Goal: Information Seeking & Learning: Learn about a topic

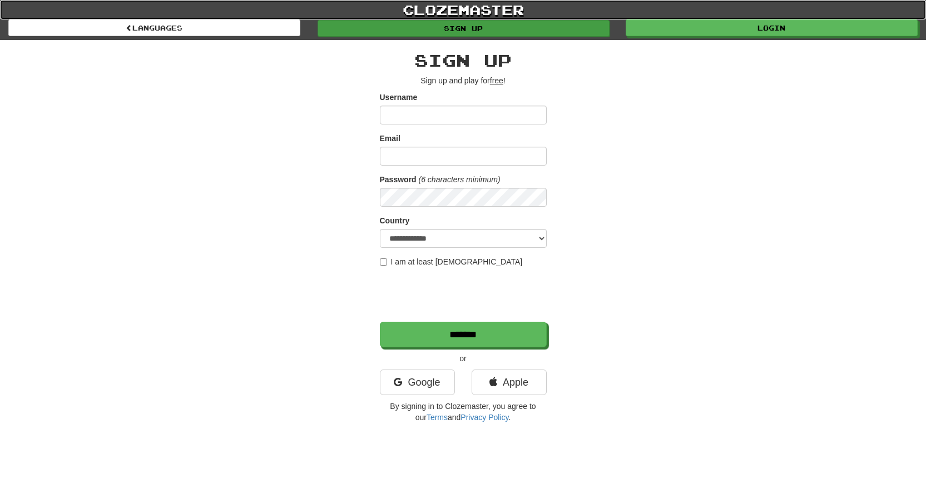
drag, startPoint x: 547, startPoint y: 17, endPoint x: 604, endPoint y: 22, distance: 57.5
click at [547, 18] on link "clozemaster" at bounding box center [463, 9] width 926 height 19
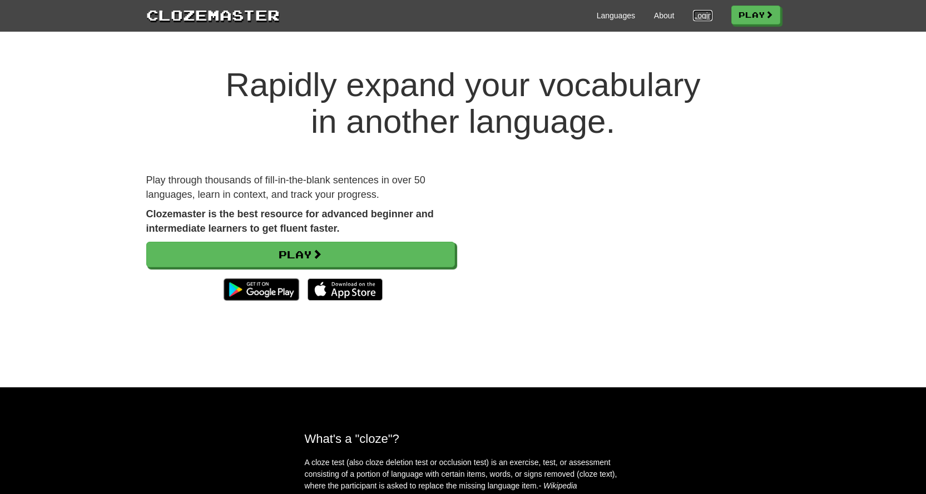
click at [696, 19] on link "Login" at bounding box center [702, 15] width 19 height 11
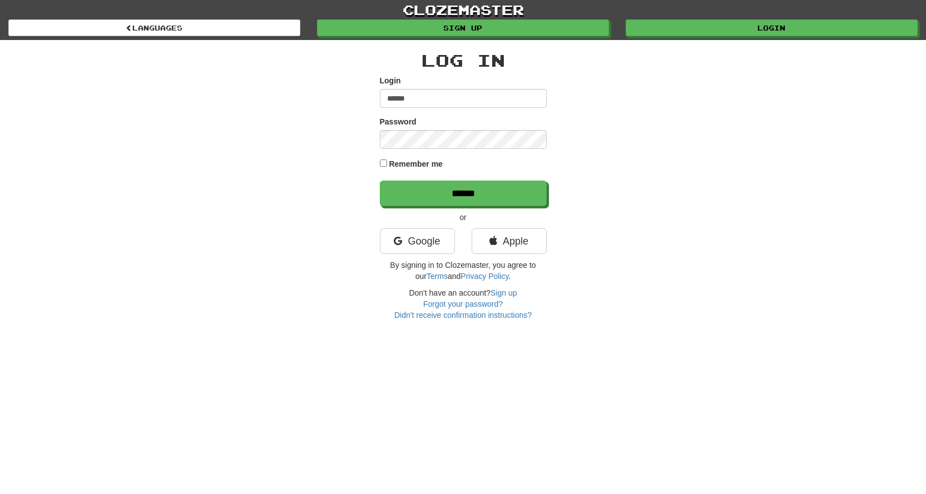
click at [394, 105] on input "******" at bounding box center [463, 98] width 167 height 19
type input "******"
click at [380, 181] on input "******" at bounding box center [463, 194] width 167 height 26
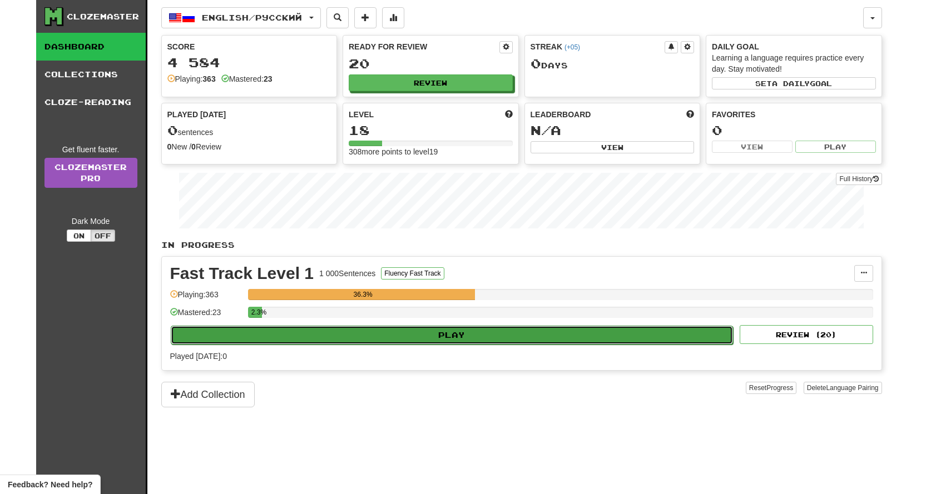
click at [536, 333] on button "Play" at bounding box center [452, 335] width 563 height 19
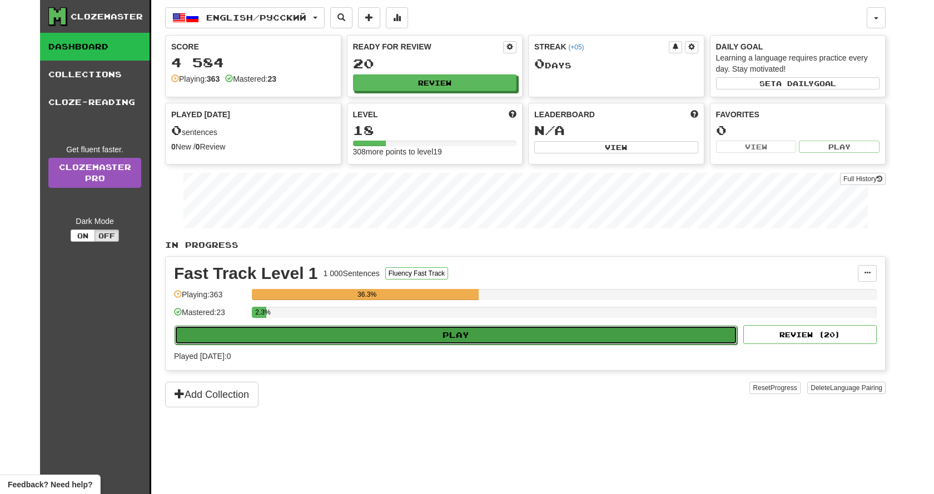
select select "**"
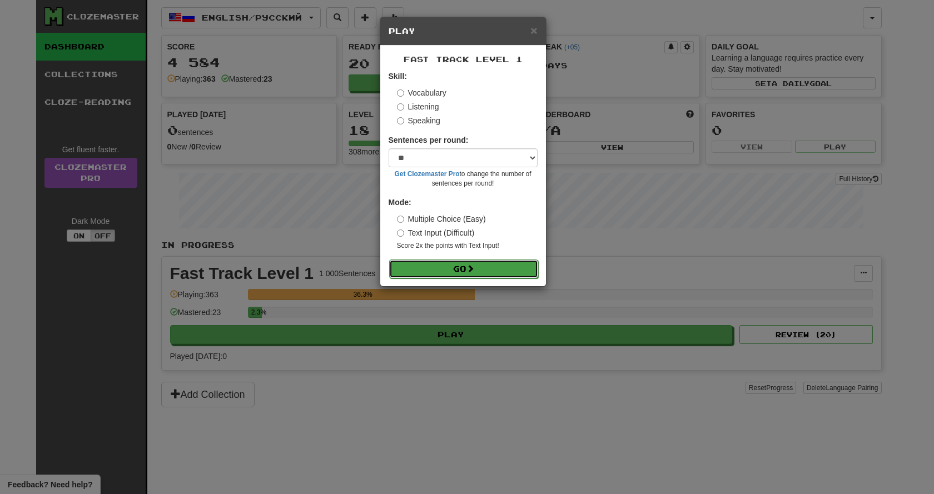
click at [466, 271] on button "Go" at bounding box center [463, 269] width 149 height 19
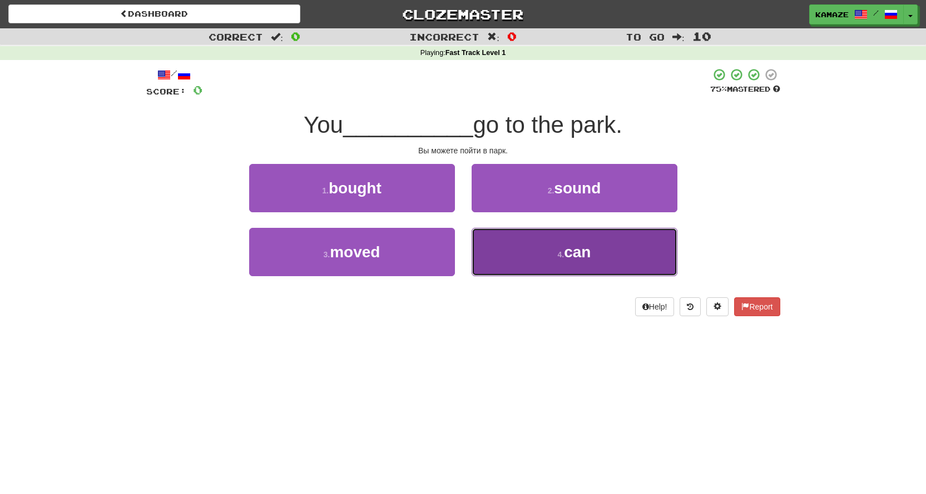
click at [612, 258] on button "4 . can" at bounding box center [575, 252] width 206 height 48
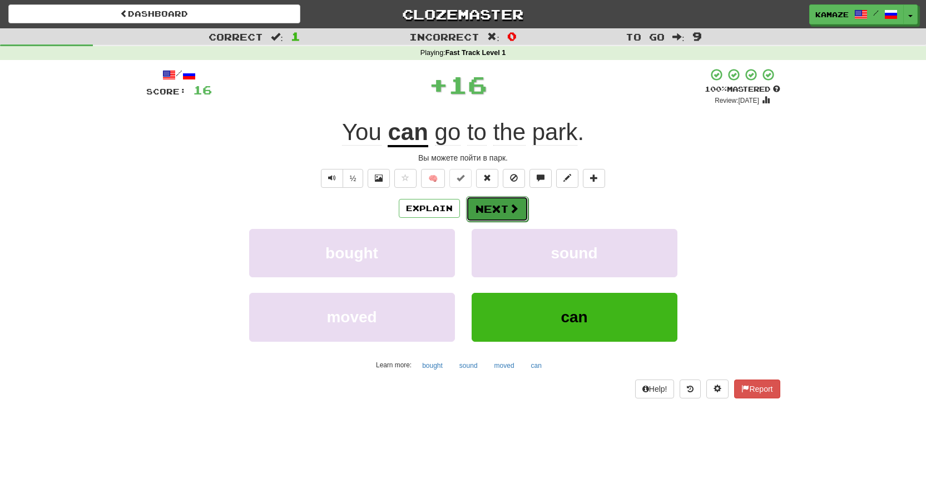
click at [516, 214] on span at bounding box center [514, 209] width 10 height 10
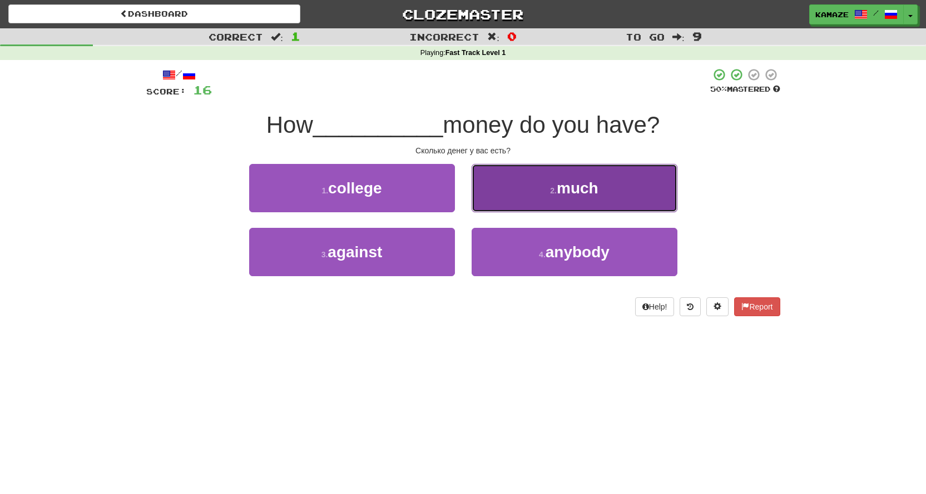
click at [562, 196] on span "much" at bounding box center [578, 188] width 42 height 17
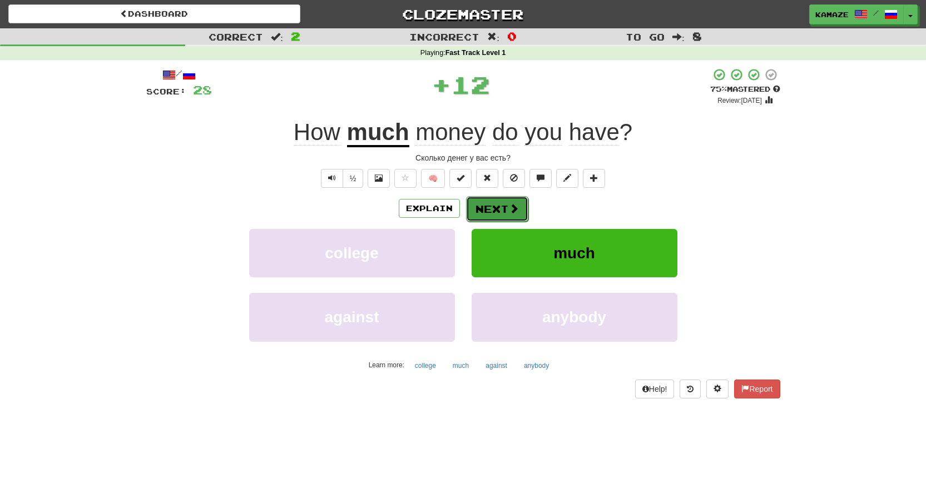
click at [516, 205] on span at bounding box center [514, 209] width 10 height 10
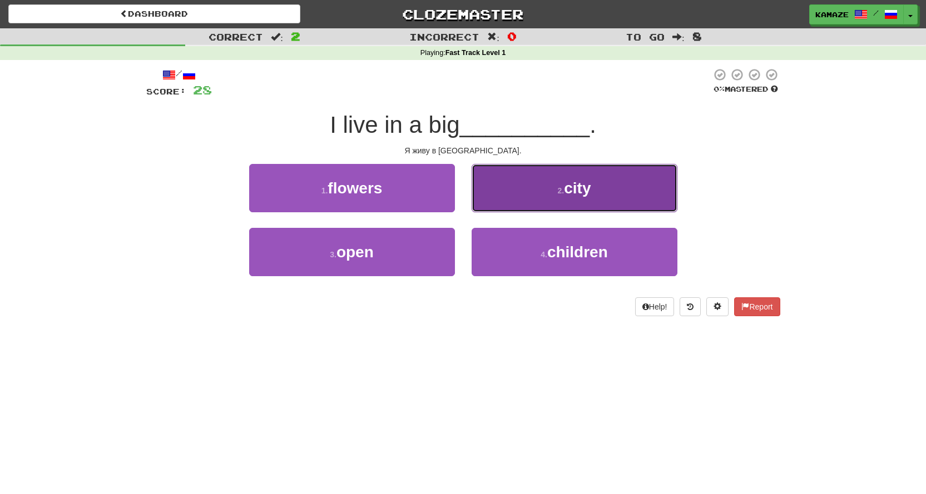
click at [527, 196] on button "2 . city" at bounding box center [575, 188] width 206 height 48
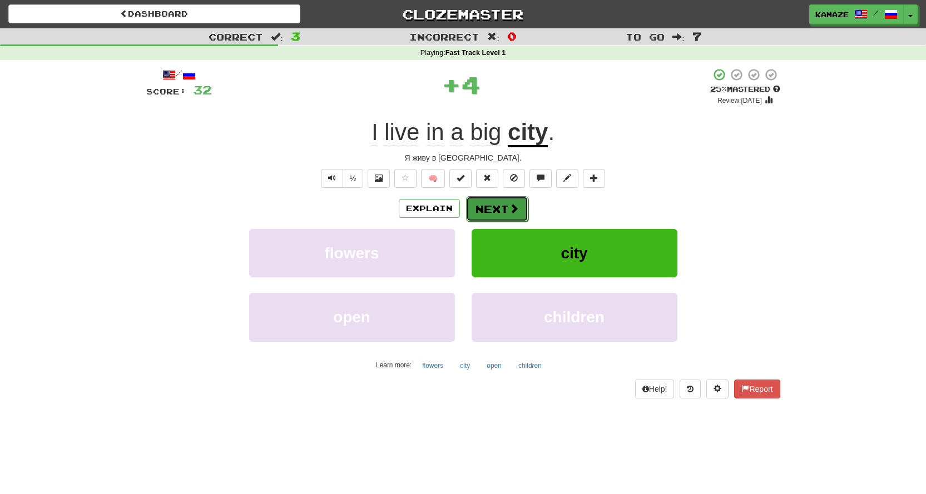
click at [505, 202] on button "Next" at bounding box center [497, 209] width 62 height 26
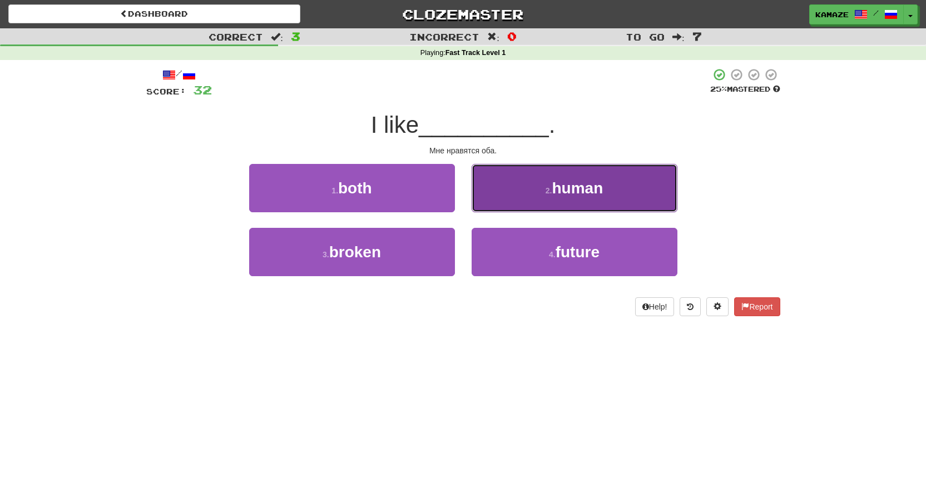
click at [546, 196] on button "2 . human" at bounding box center [575, 188] width 206 height 48
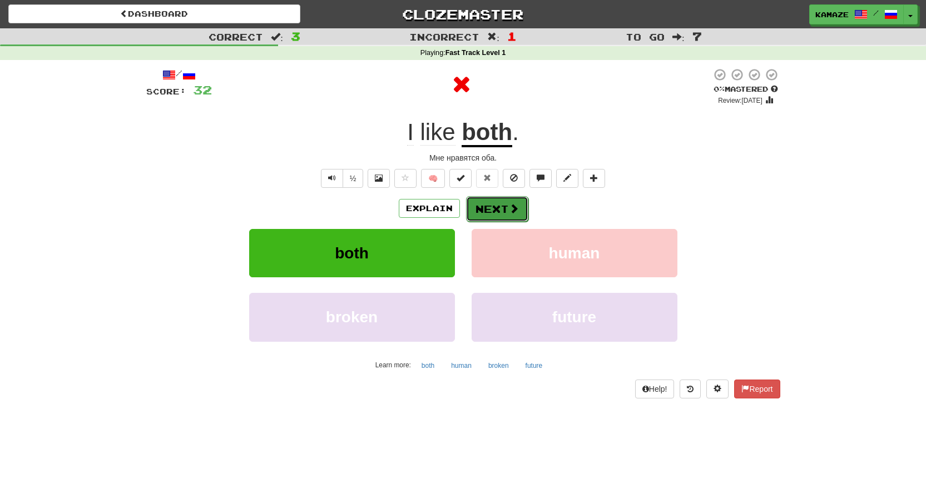
click at [497, 212] on button "Next" at bounding box center [497, 209] width 62 height 26
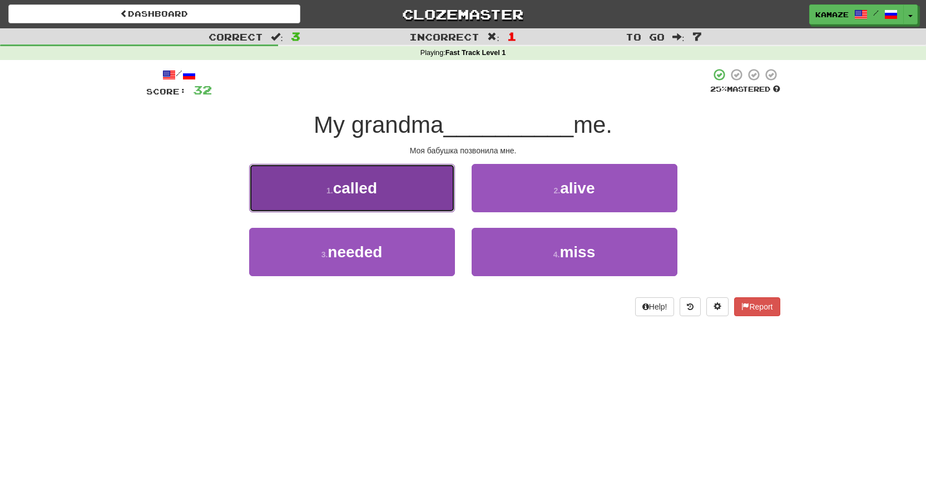
click at [405, 207] on button "1 . called" at bounding box center [352, 188] width 206 height 48
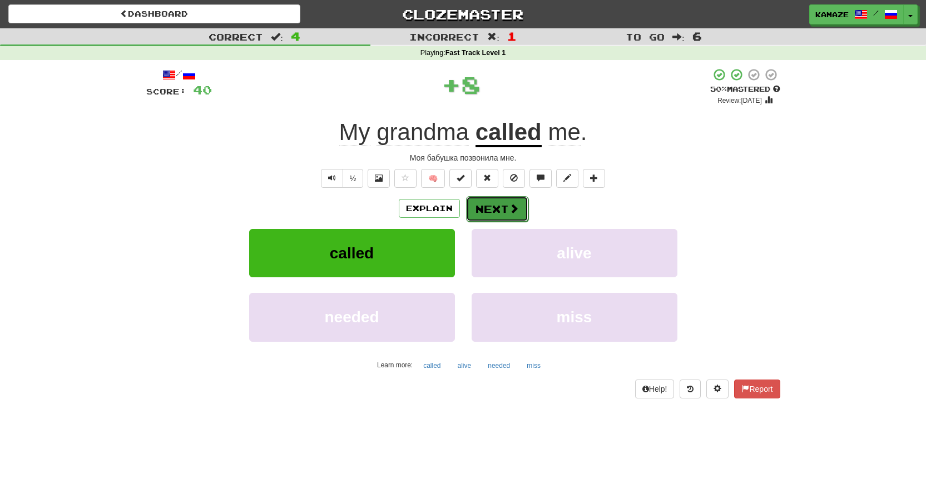
click at [522, 208] on button "Next" at bounding box center [497, 209] width 62 height 26
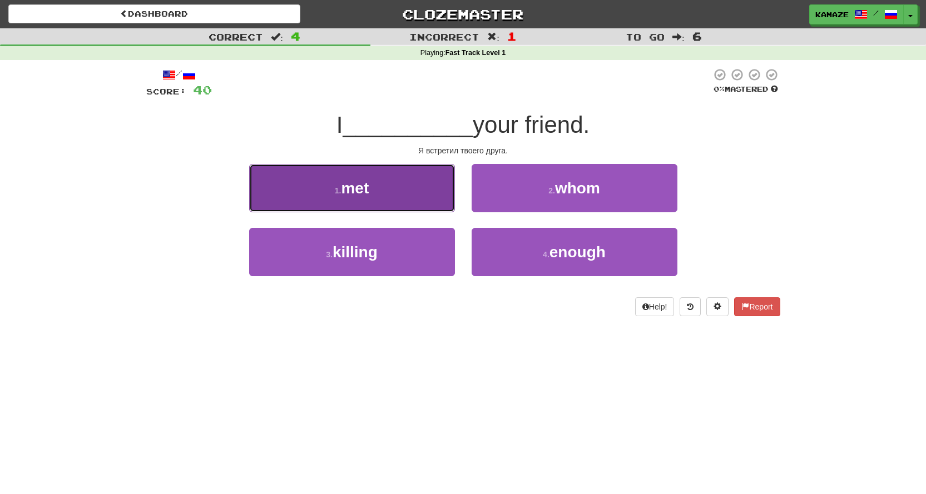
click at [429, 192] on button "1 . met" at bounding box center [352, 188] width 206 height 48
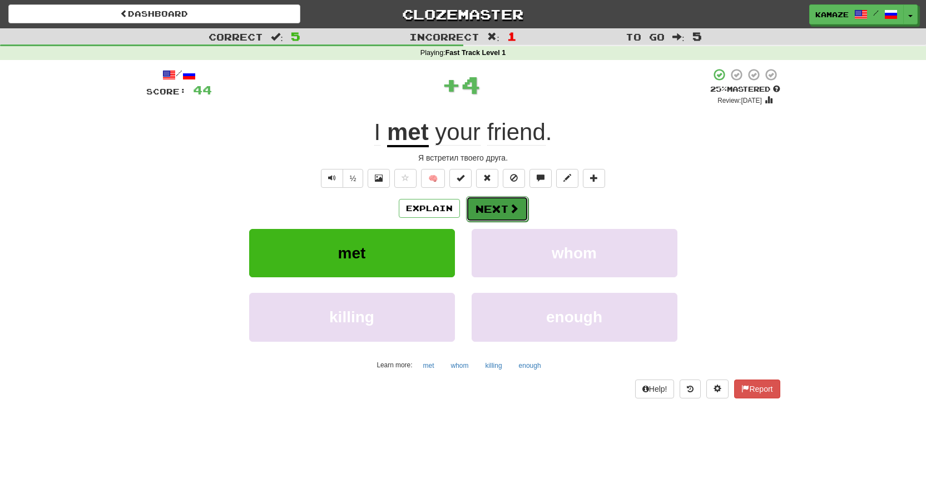
click at [499, 207] on button "Next" at bounding box center [497, 209] width 62 height 26
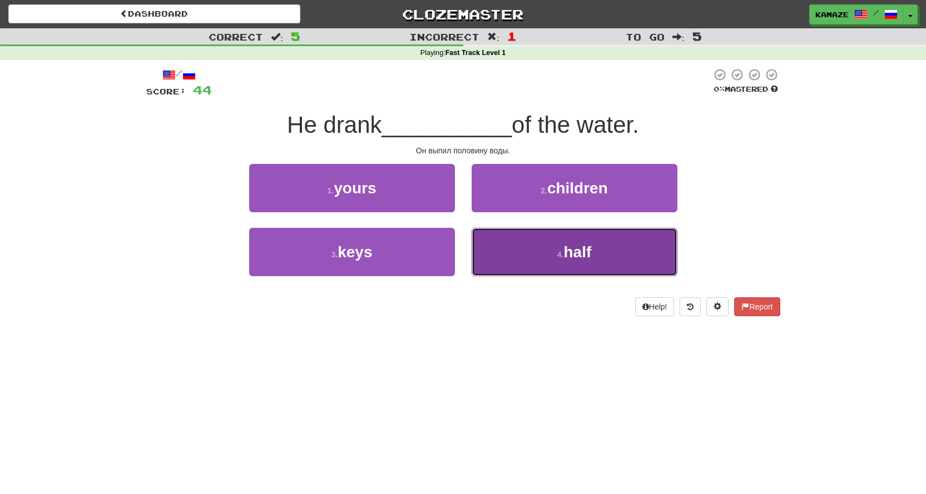
click at [595, 248] on button "4 . half" at bounding box center [575, 252] width 206 height 48
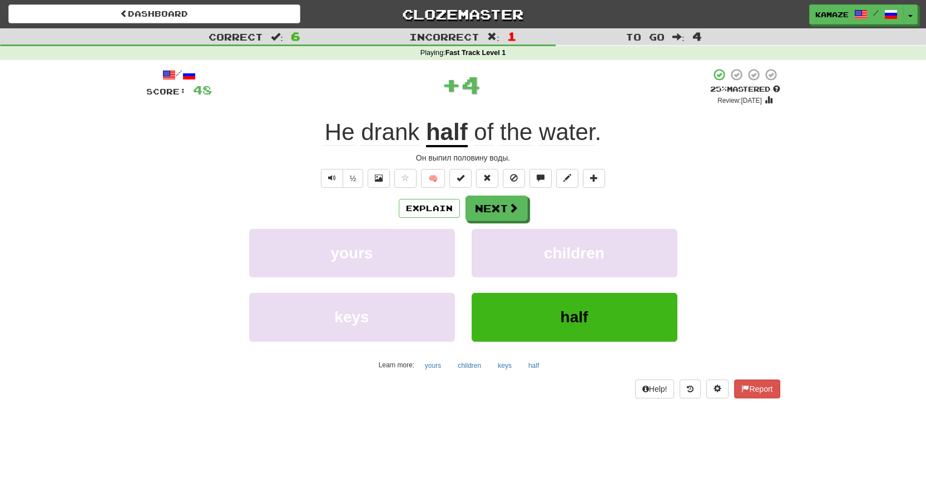
click at [527, 210] on div "Explain Next" at bounding box center [463, 209] width 634 height 26
click at [523, 208] on button "Next" at bounding box center [497, 209] width 62 height 26
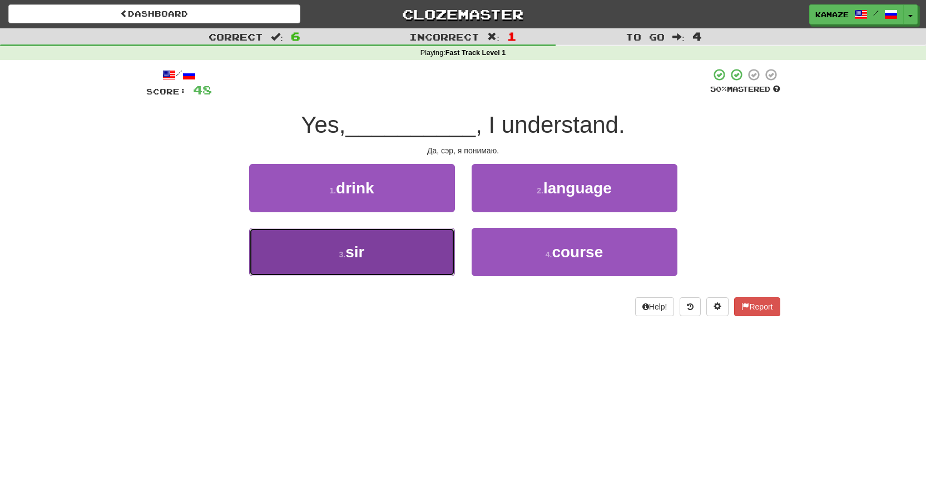
click at [422, 249] on button "3 . sir" at bounding box center [352, 252] width 206 height 48
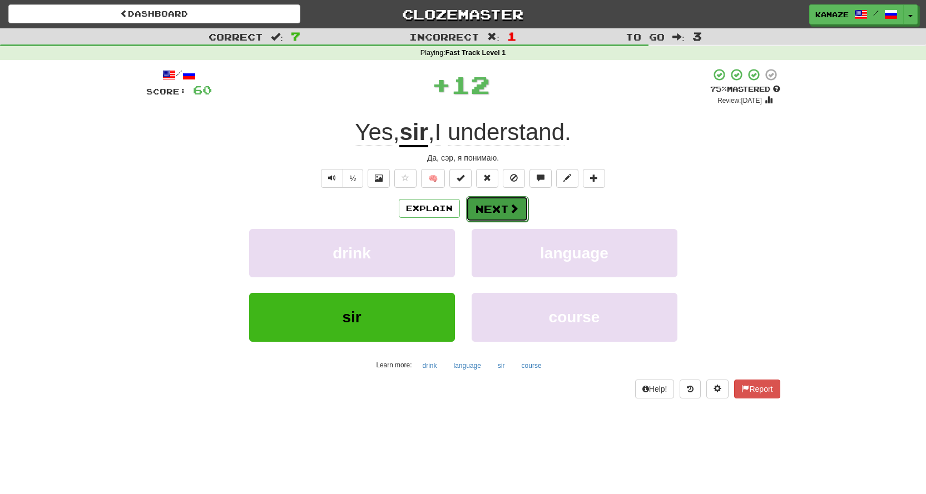
click at [488, 214] on button "Next" at bounding box center [497, 209] width 62 height 26
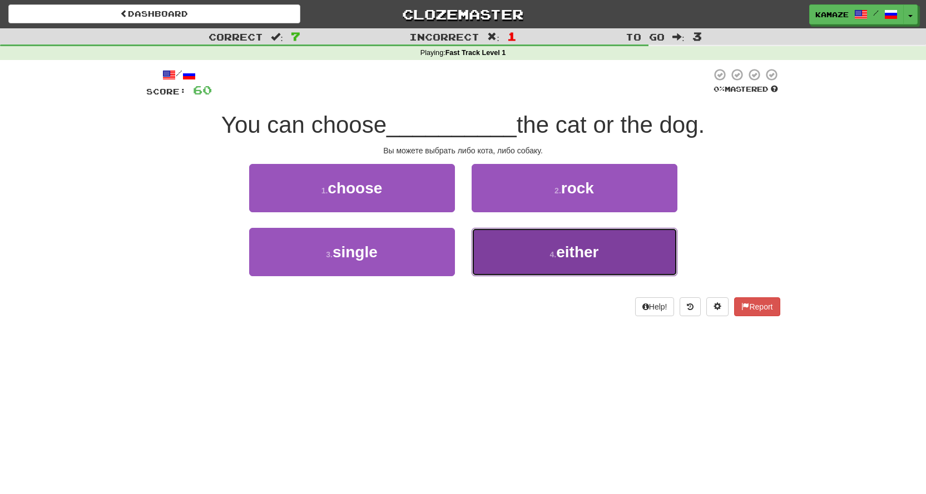
click at [544, 242] on button "4 . either" at bounding box center [575, 252] width 206 height 48
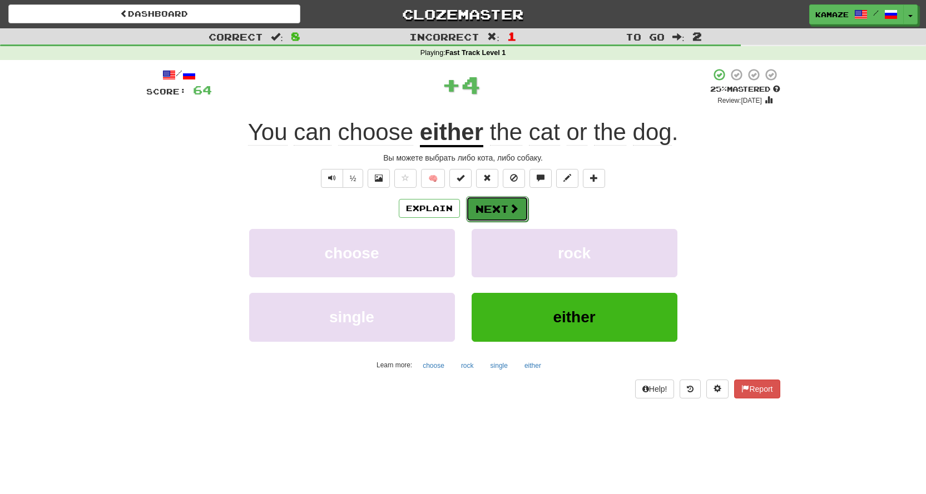
click at [507, 209] on button "Next" at bounding box center [497, 209] width 62 height 26
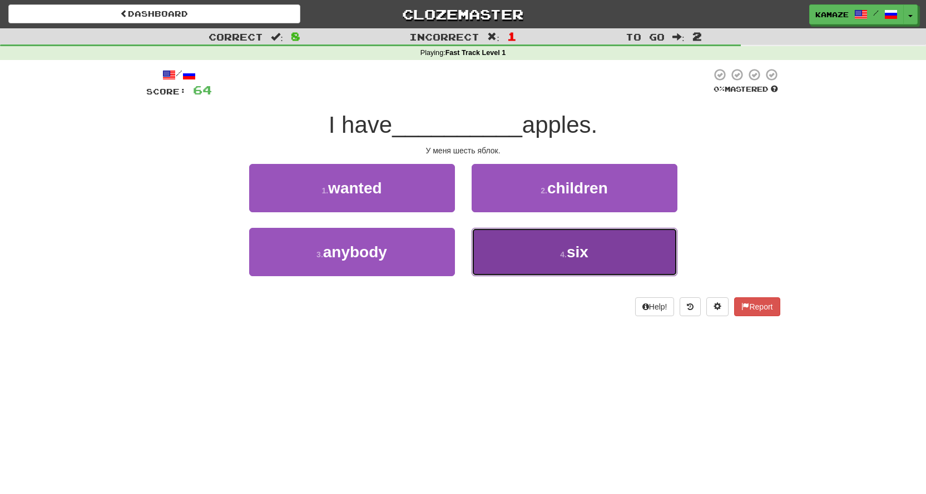
click at [552, 244] on button "4 . six" at bounding box center [575, 252] width 206 height 48
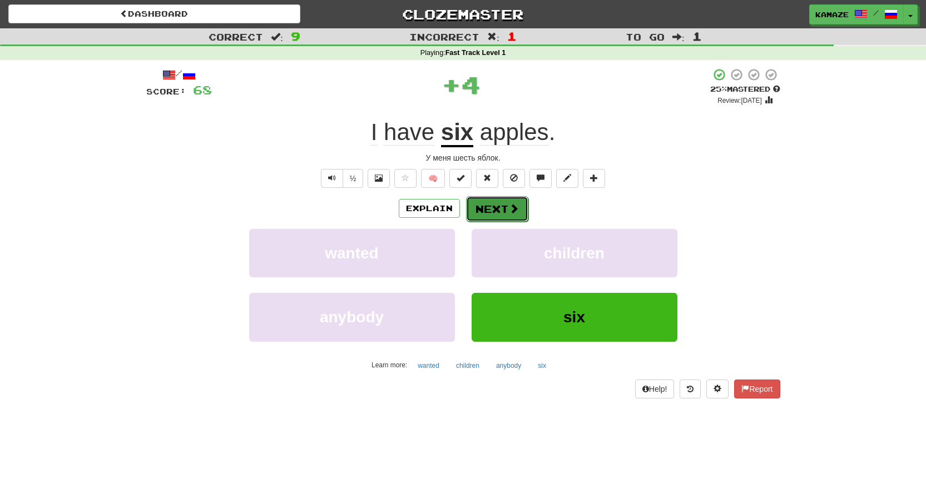
click at [496, 202] on button "Next" at bounding box center [497, 209] width 62 height 26
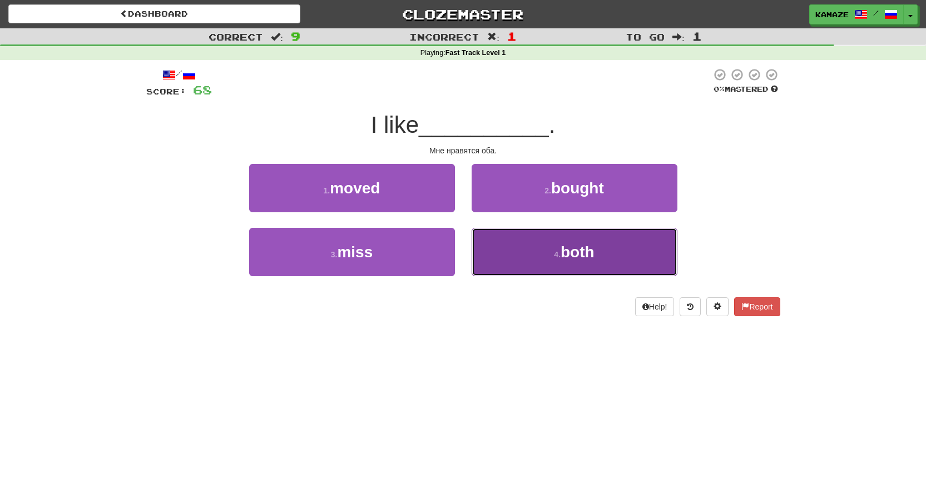
click at [601, 242] on button "4 . both" at bounding box center [575, 252] width 206 height 48
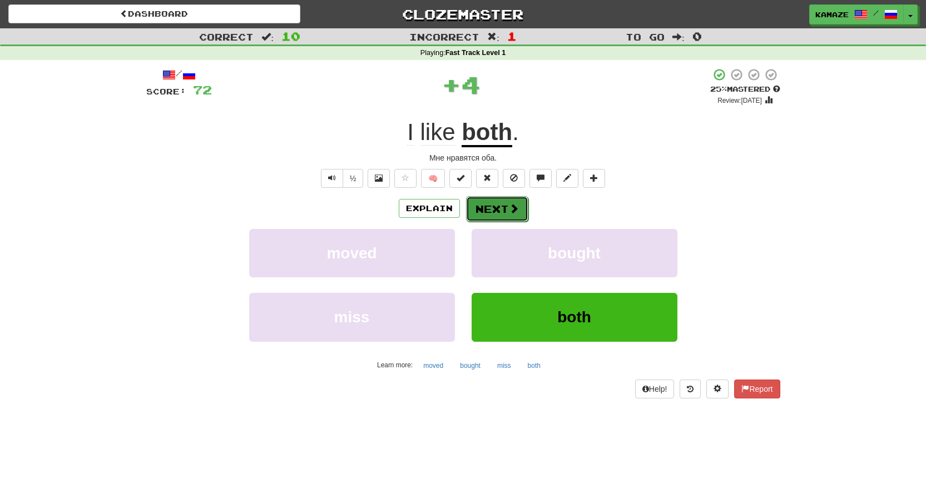
click at [514, 206] on span at bounding box center [514, 209] width 10 height 10
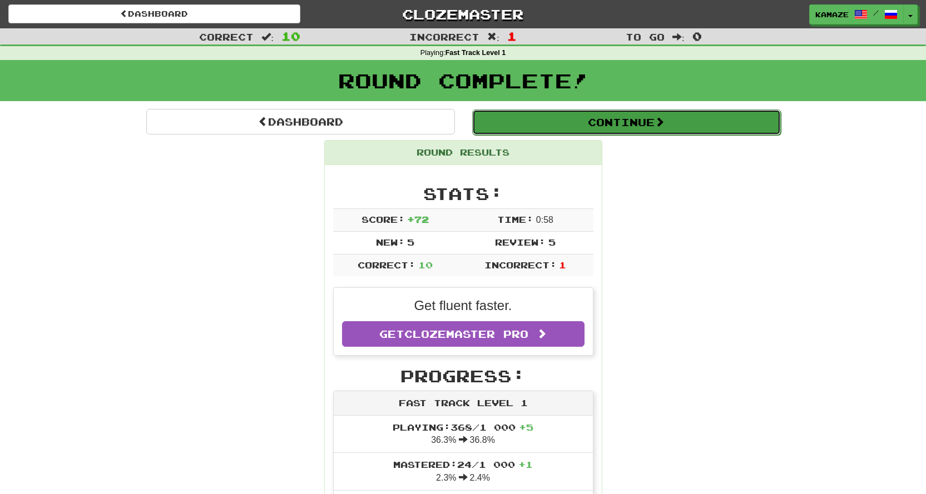
click at [588, 123] on button "Continue" at bounding box center [626, 123] width 309 height 26
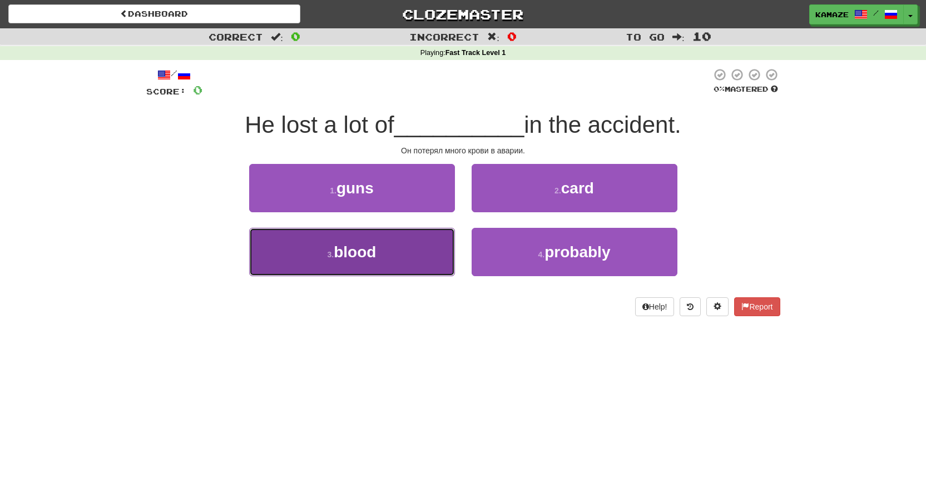
click at [396, 246] on button "3 . blood" at bounding box center [352, 252] width 206 height 48
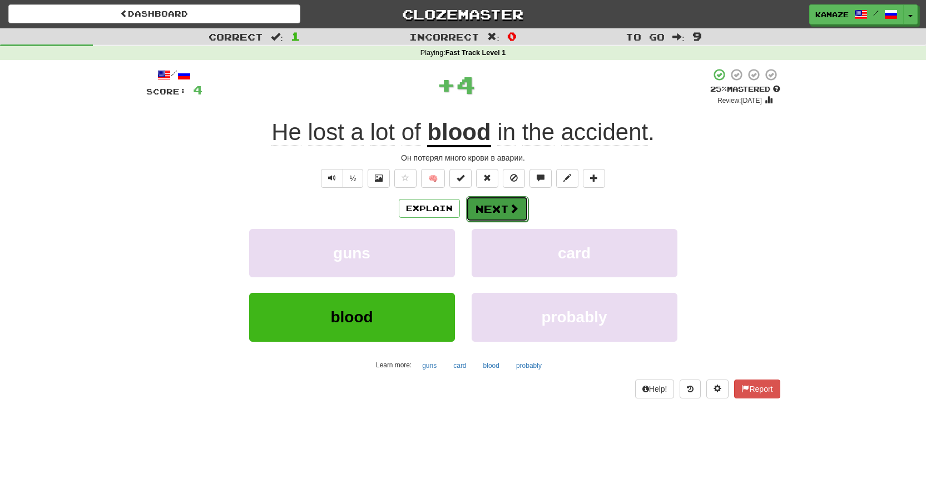
click at [506, 206] on button "Next" at bounding box center [497, 209] width 62 height 26
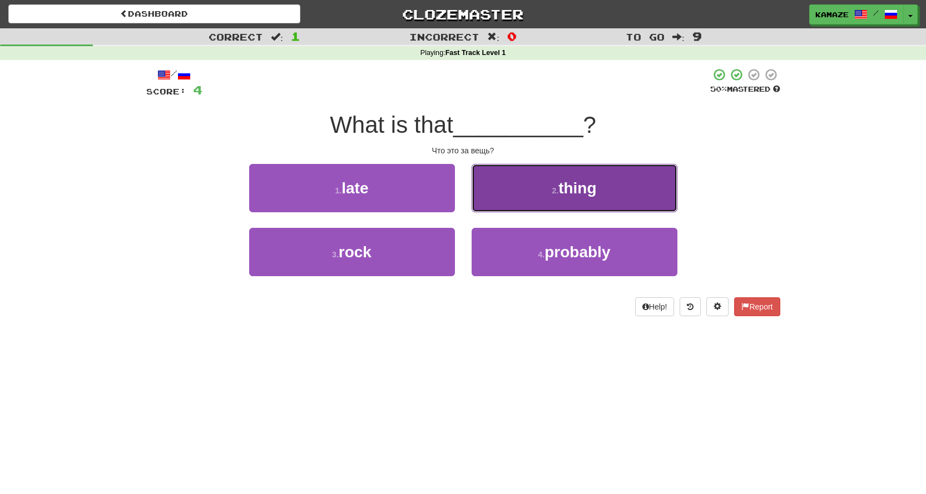
click at [535, 195] on button "2 . thing" at bounding box center [575, 188] width 206 height 48
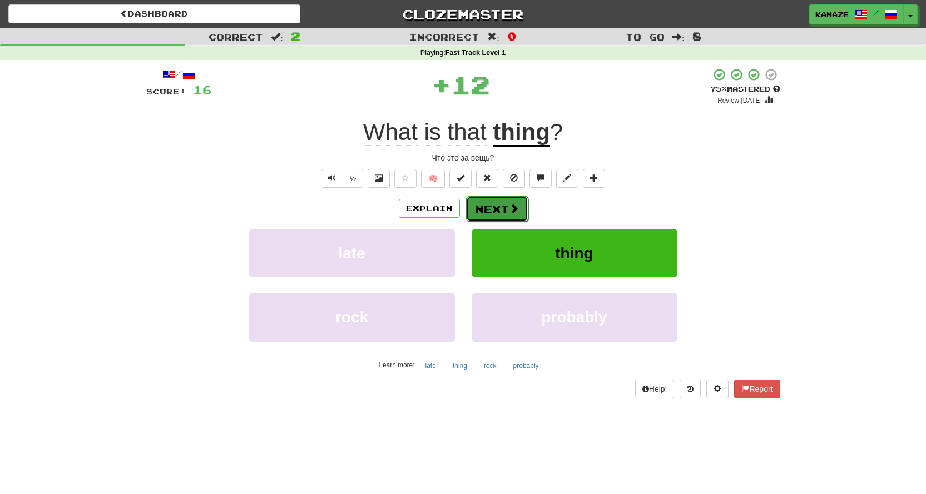
click at [522, 205] on button "Next" at bounding box center [497, 209] width 62 height 26
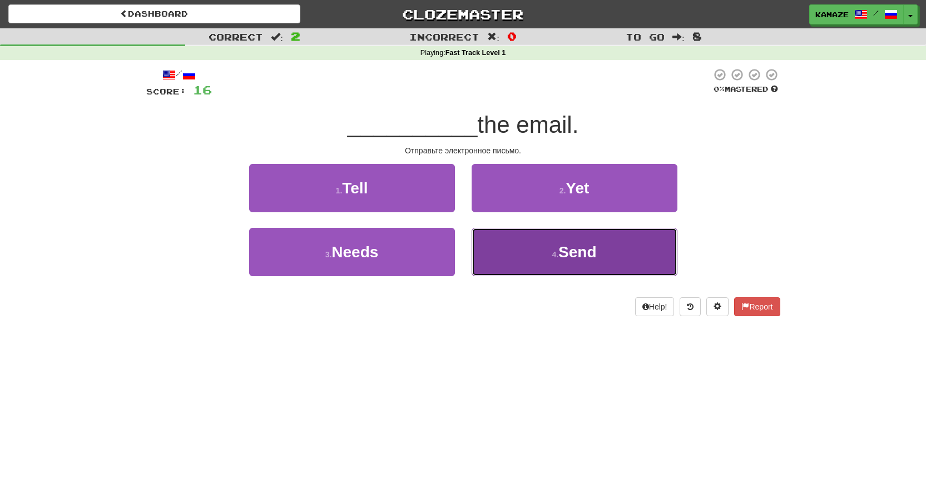
click at [528, 242] on button "4 . Send" at bounding box center [575, 252] width 206 height 48
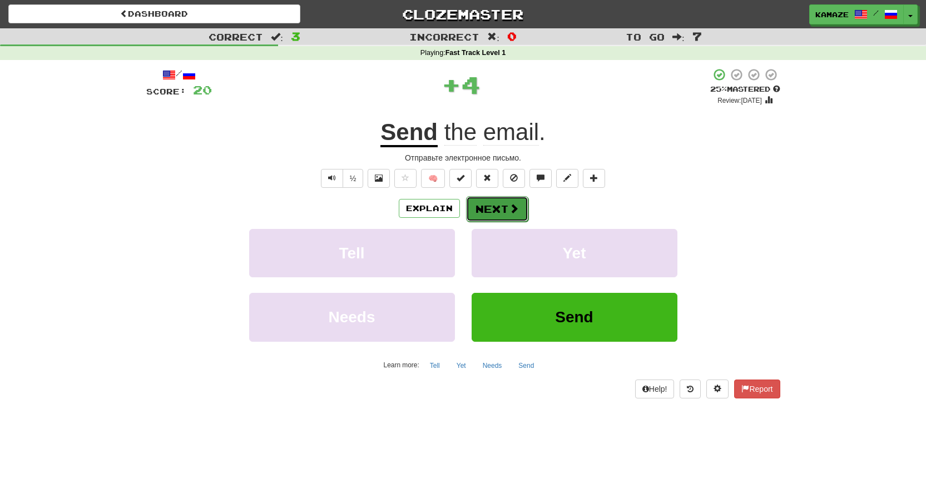
click at [512, 216] on button "Next" at bounding box center [497, 209] width 62 height 26
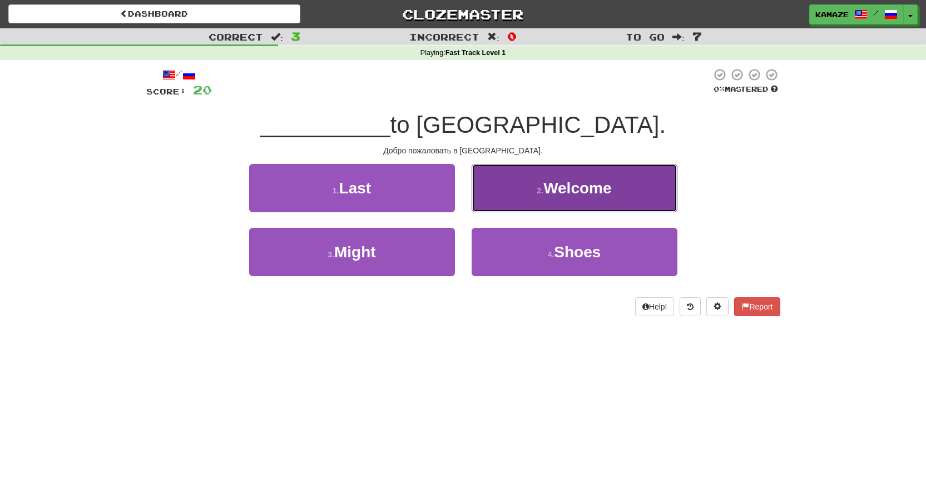
click at [540, 196] on button "2 . Welcome" at bounding box center [575, 188] width 206 height 48
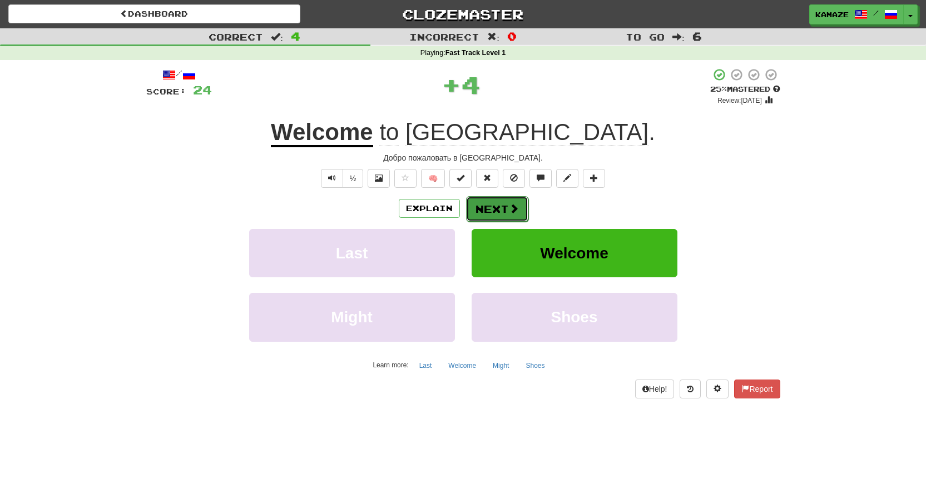
click at [508, 201] on button "Next" at bounding box center [497, 209] width 62 height 26
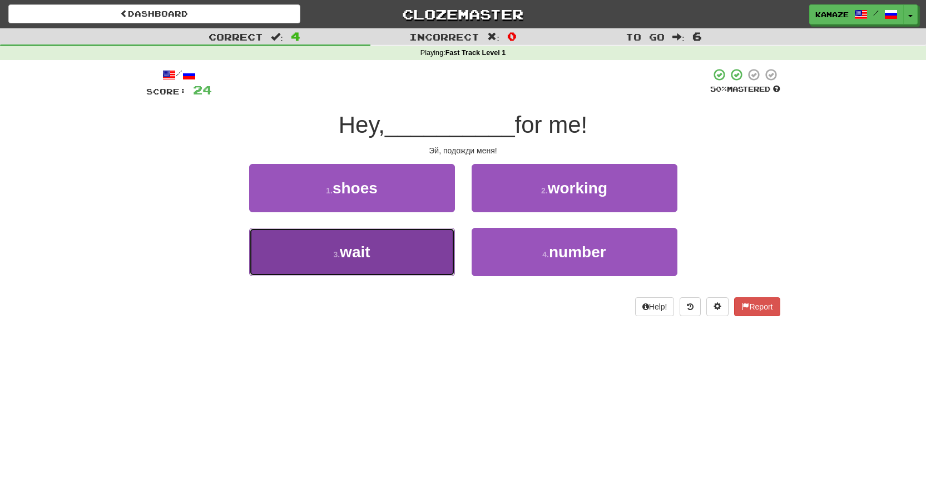
click at [372, 258] on button "3 . wait" at bounding box center [352, 252] width 206 height 48
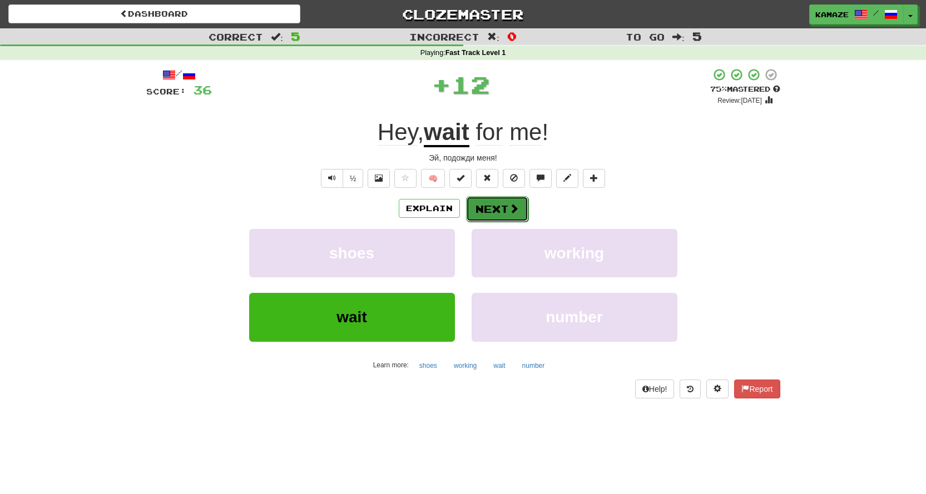
click at [484, 205] on button "Next" at bounding box center [497, 209] width 62 height 26
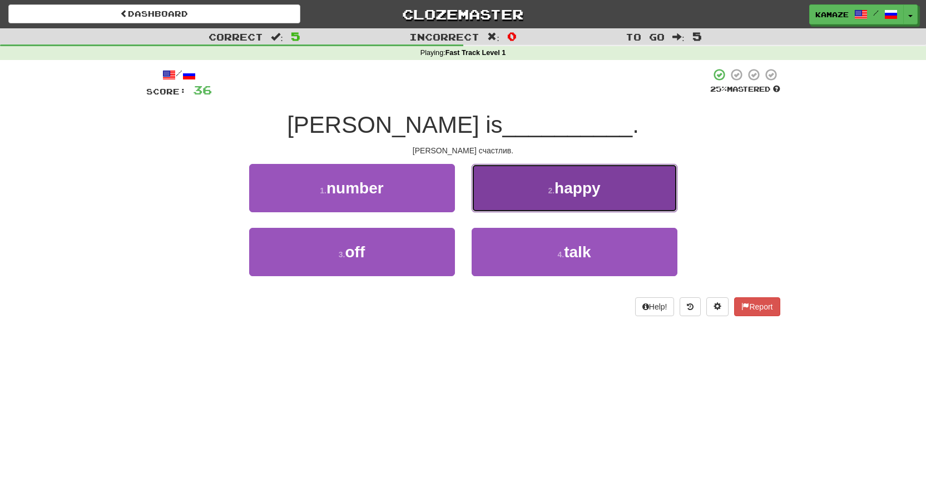
click at [541, 185] on button "2 . happy" at bounding box center [575, 188] width 206 height 48
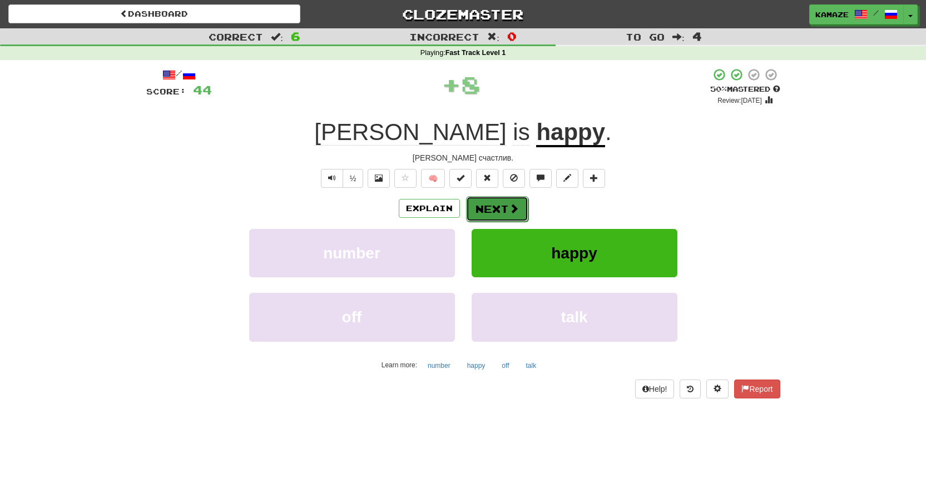
click at [506, 201] on button "Next" at bounding box center [497, 209] width 62 height 26
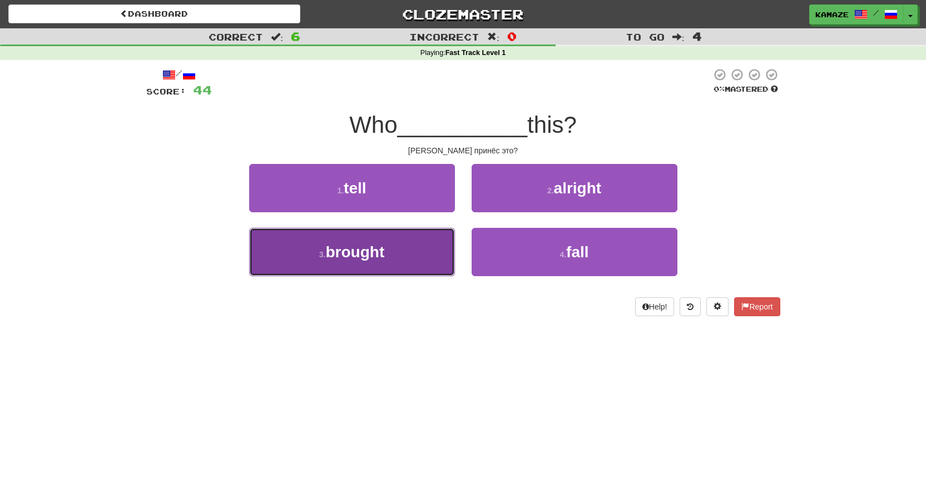
click at [419, 245] on button "3 . brought" at bounding box center [352, 252] width 206 height 48
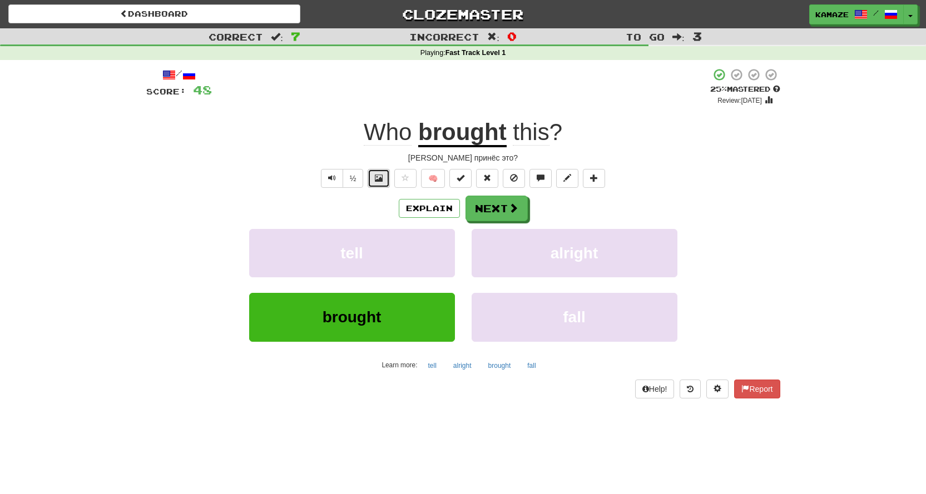
click at [382, 180] on span at bounding box center [379, 178] width 8 height 8
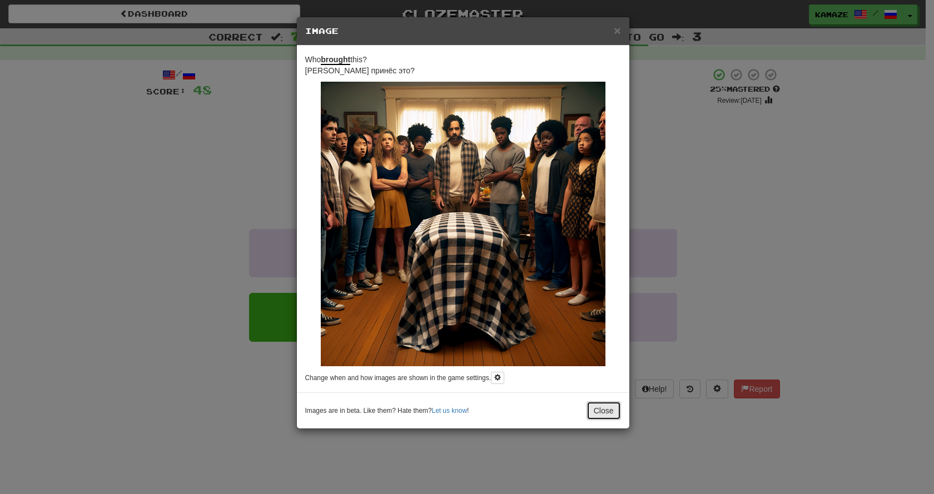
click at [618, 412] on button "Close" at bounding box center [604, 411] width 34 height 19
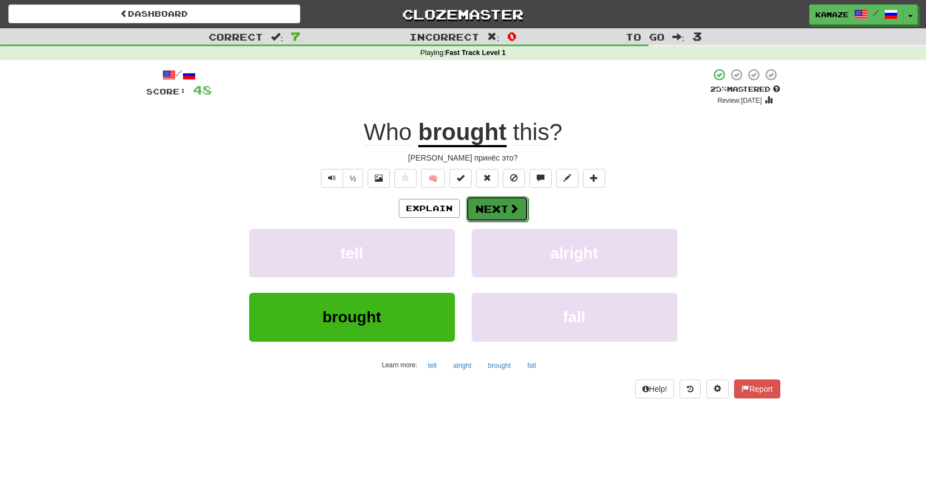
click at [509, 209] on span at bounding box center [514, 209] width 10 height 10
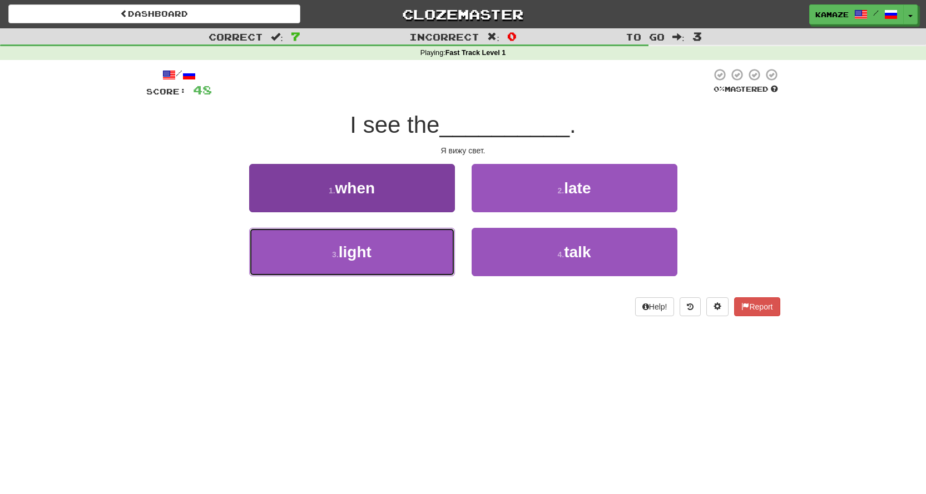
click at [419, 250] on button "3 . light" at bounding box center [352, 252] width 206 height 48
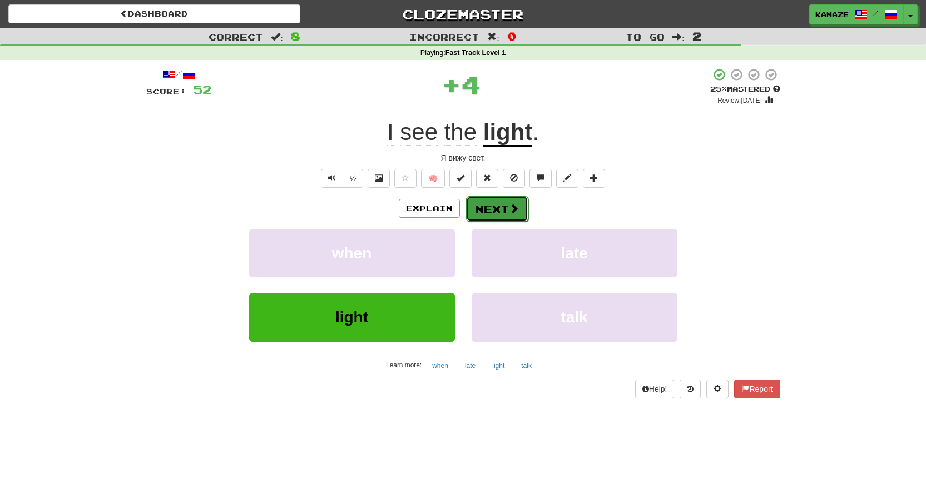
click at [490, 212] on button "Next" at bounding box center [497, 209] width 62 height 26
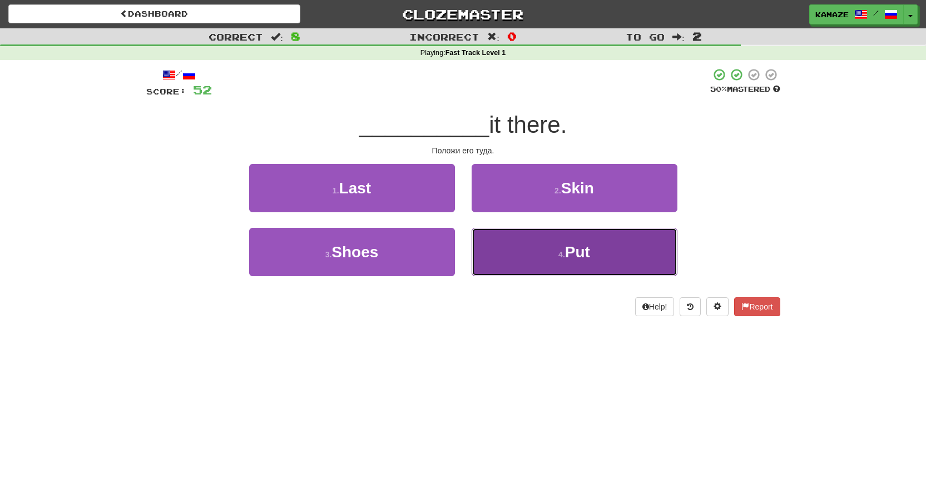
click at [551, 250] on button "4 . Put" at bounding box center [575, 252] width 206 height 48
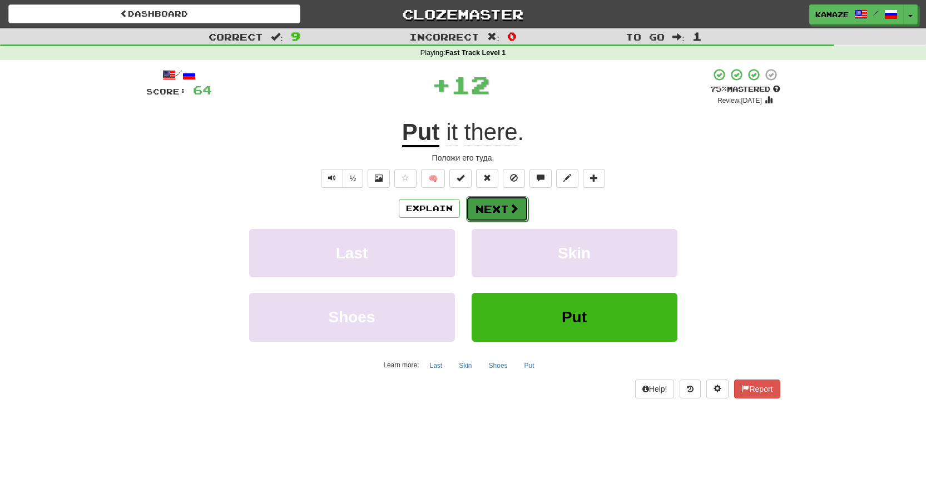
click at [506, 215] on button "Next" at bounding box center [497, 209] width 62 height 26
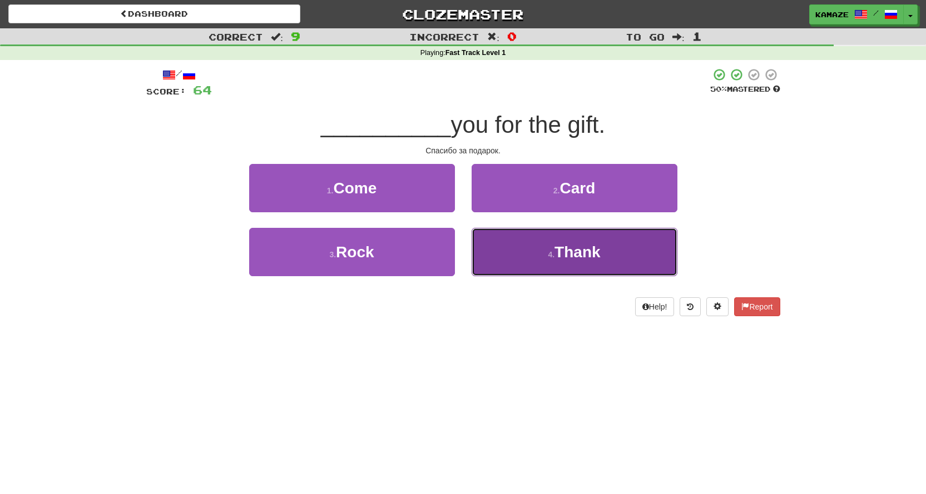
click at [568, 247] on span "Thank" at bounding box center [577, 252] width 46 height 17
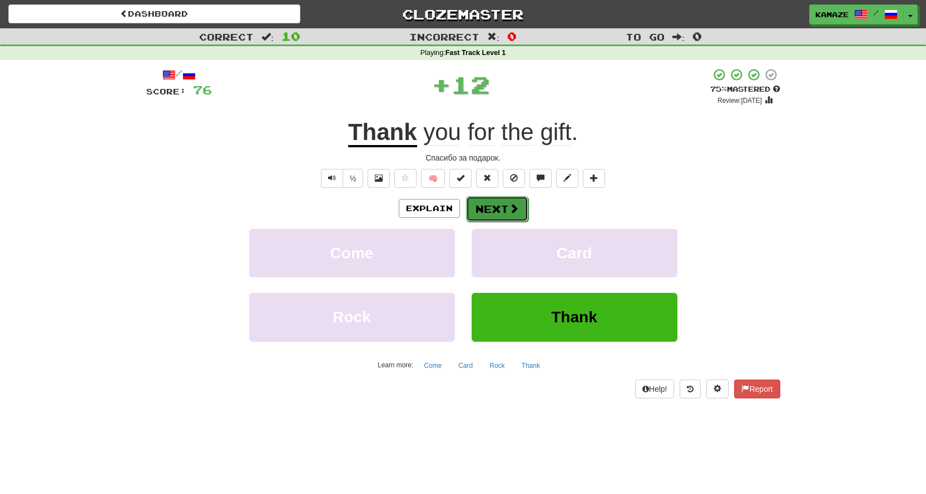
click at [513, 209] on span at bounding box center [514, 209] width 10 height 10
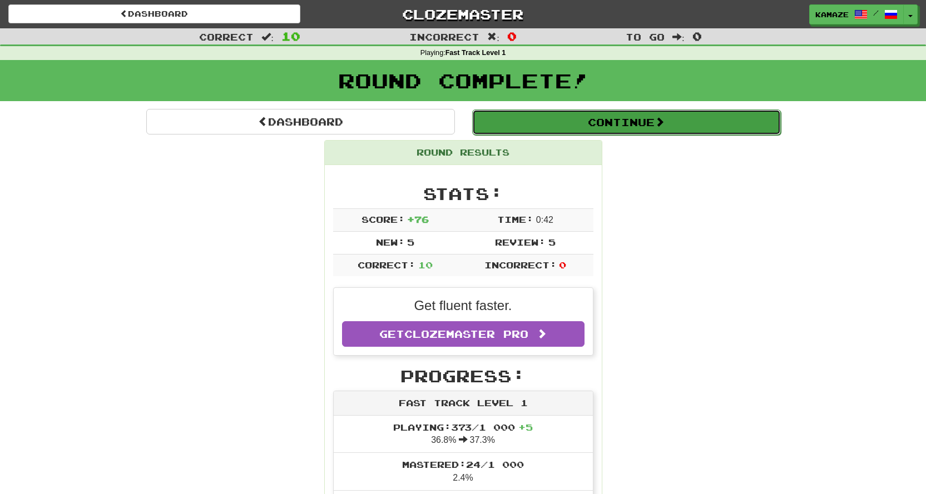
click at [588, 127] on button "Continue" at bounding box center [626, 123] width 309 height 26
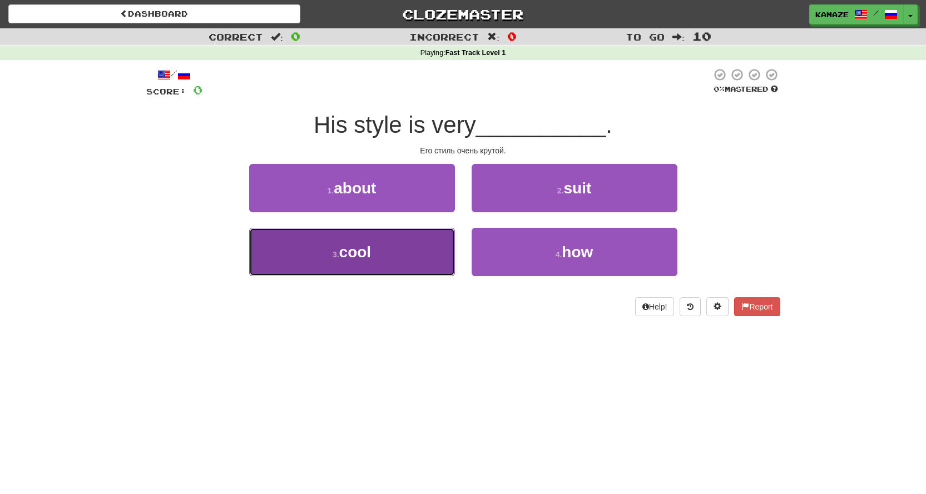
click at [403, 241] on button "3 . cool" at bounding box center [352, 252] width 206 height 48
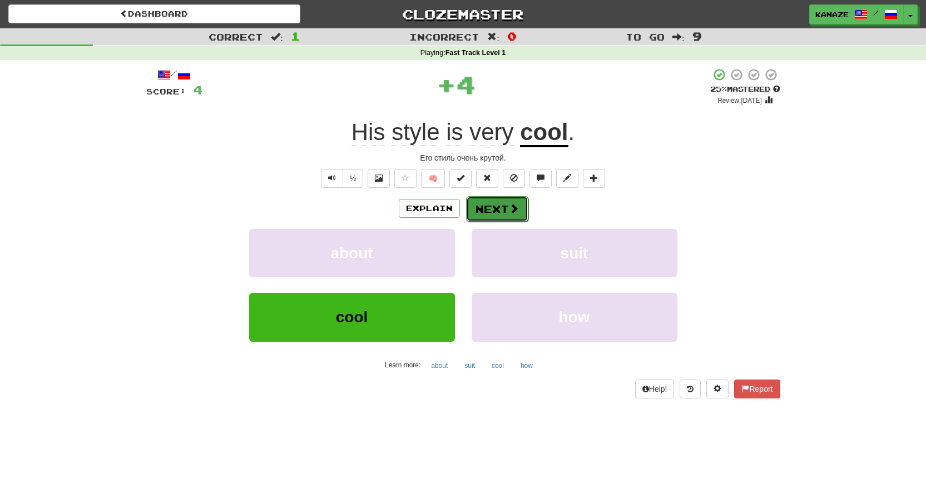
click at [498, 201] on button "Next" at bounding box center [497, 209] width 62 height 26
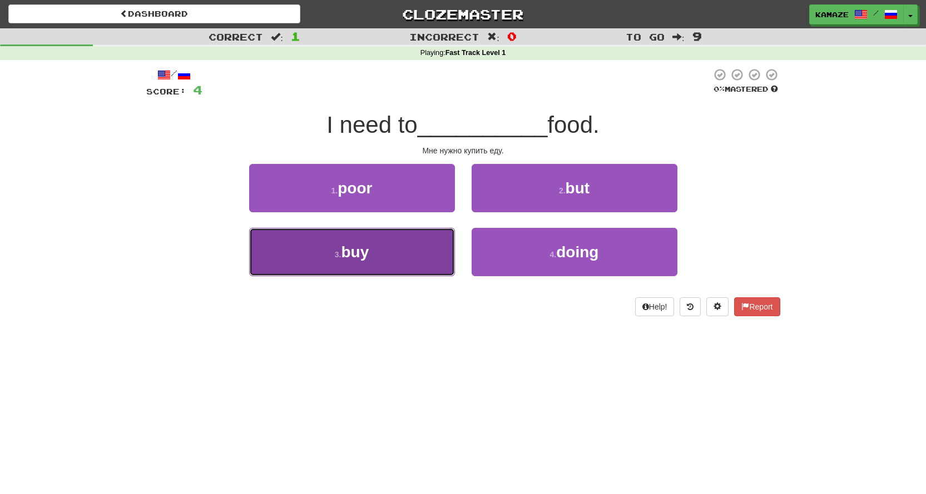
click at [426, 255] on button "3 . buy" at bounding box center [352, 252] width 206 height 48
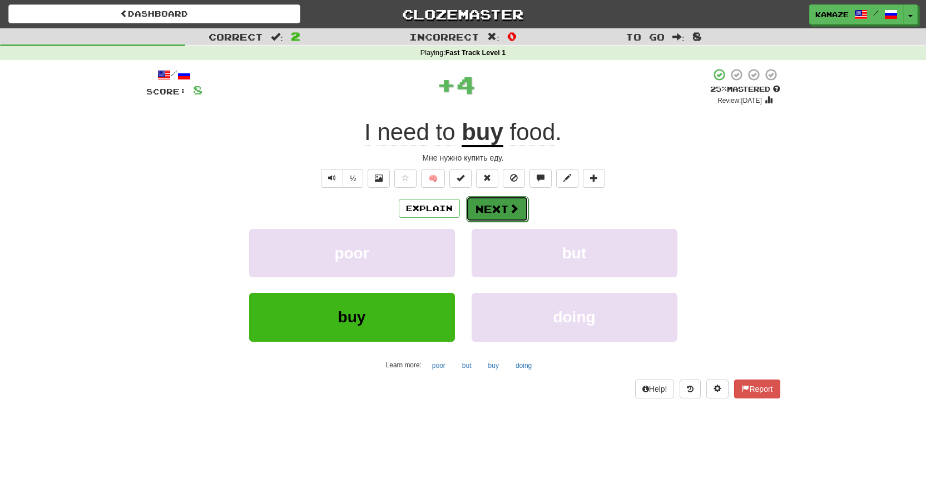
click at [497, 201] on button "Next" at bounding box center [497, 209] width 62 height 26
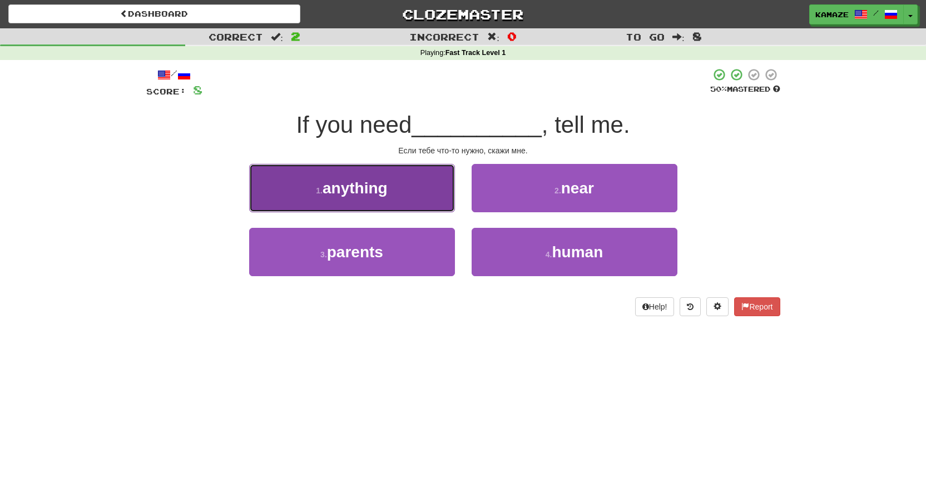
click at [410, 199] on button "1 . anything" at bounding box center [352, 188] width 206 height 48
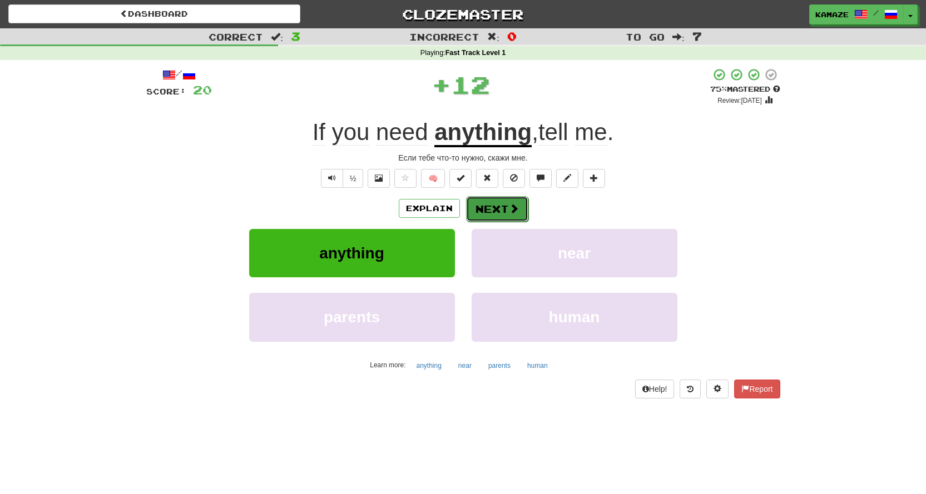
click at [495, 201] on button "Next" at bounding box center [497, 209] width 62 height 26
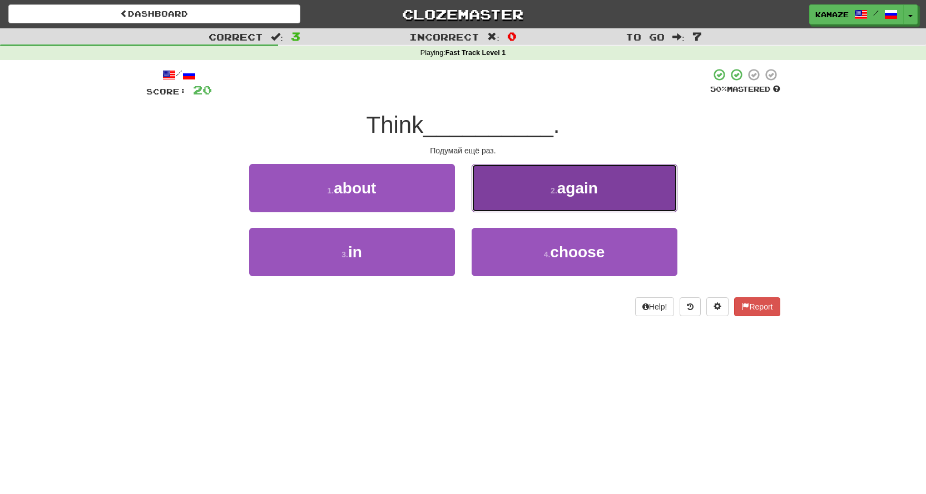
click at [549, 198] on button "2 . again" at bounding box center [575, 188] width 206 height 48
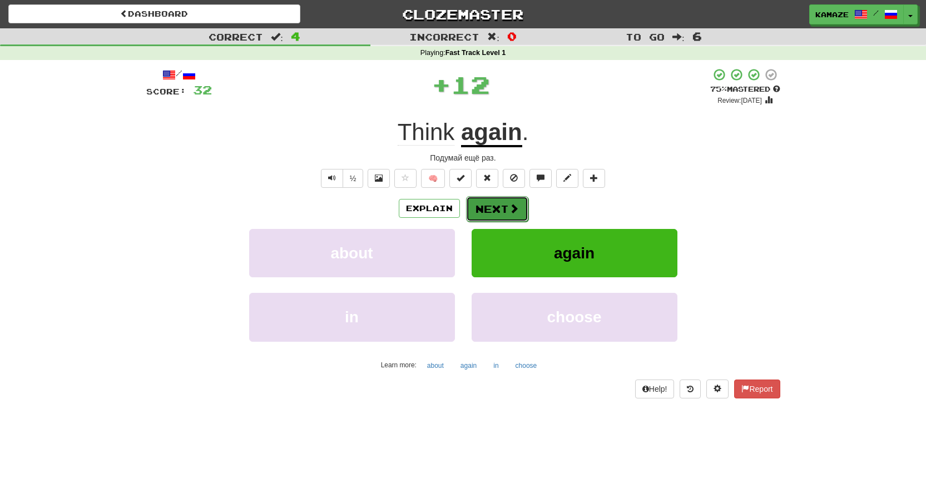
click at [499, 204] on button "Next" at bounding box center [497, 209] width 62 height 26
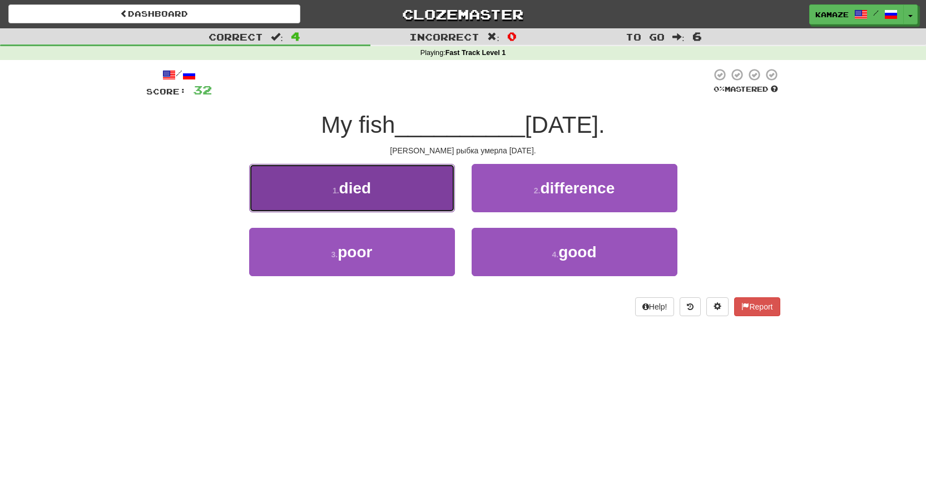
click at [405, 198] on button "1 . died" at bounding box center [352, 188] width 206 height 48
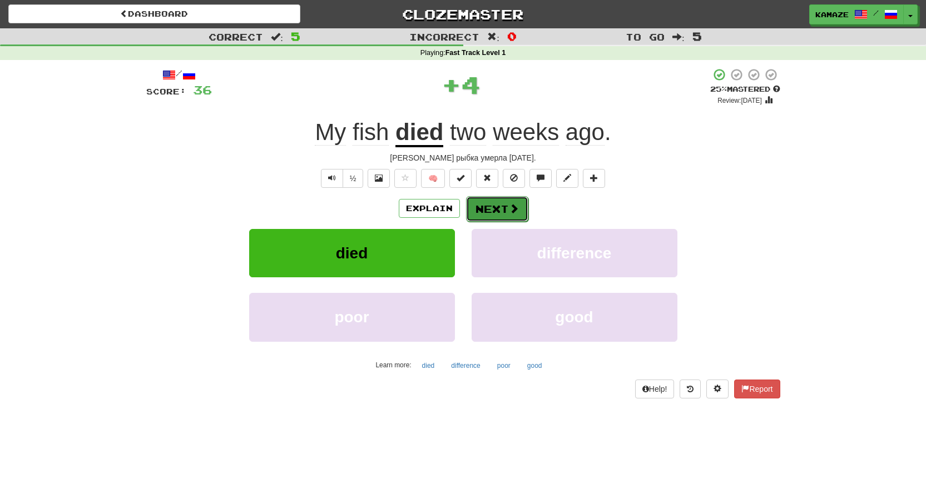
click at [489, 201] on button "Next" at bounding box center [497, 209] width 62 height 26
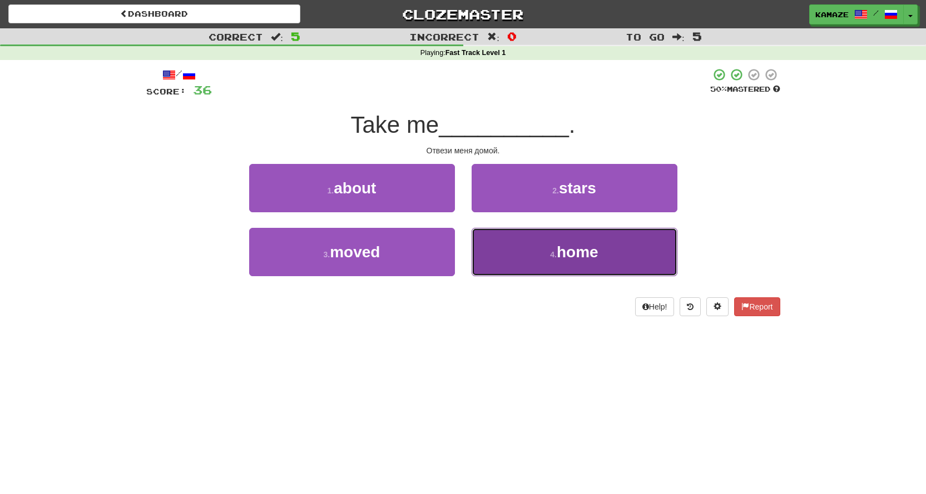
click at [562, 232] on button "4 . home" at bounding box center [575, 252] width 206 height 48
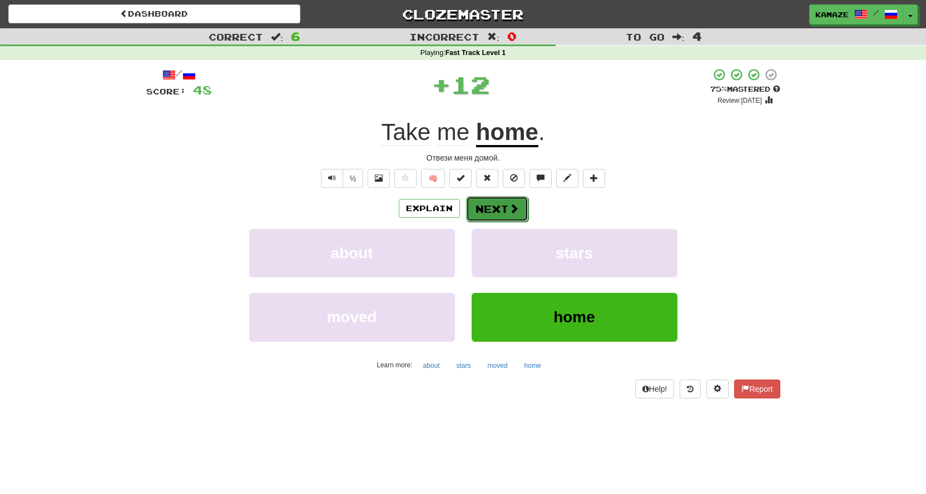
click at [518, 203] on button "Next" at bounding box center [497, 209] width 62 height 26
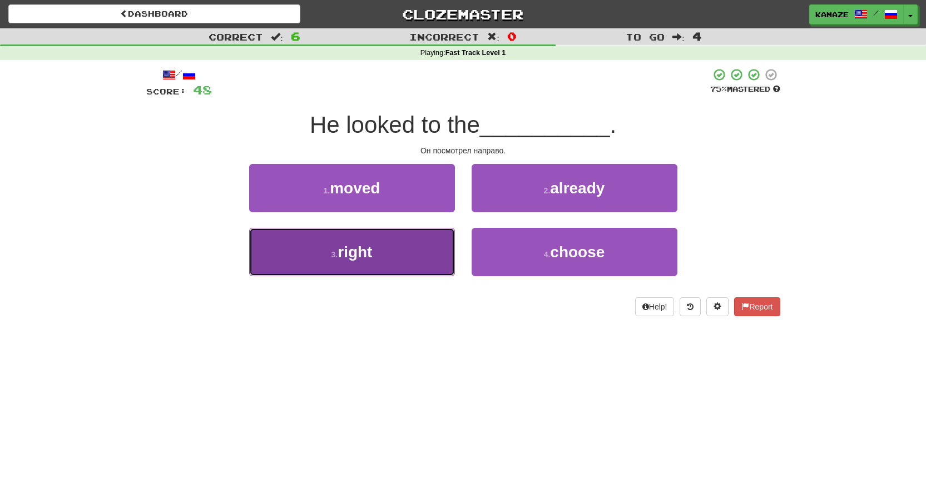
click at [425, 245] on button "3 . right" at bounding box center [352, 252] width 206 height 48
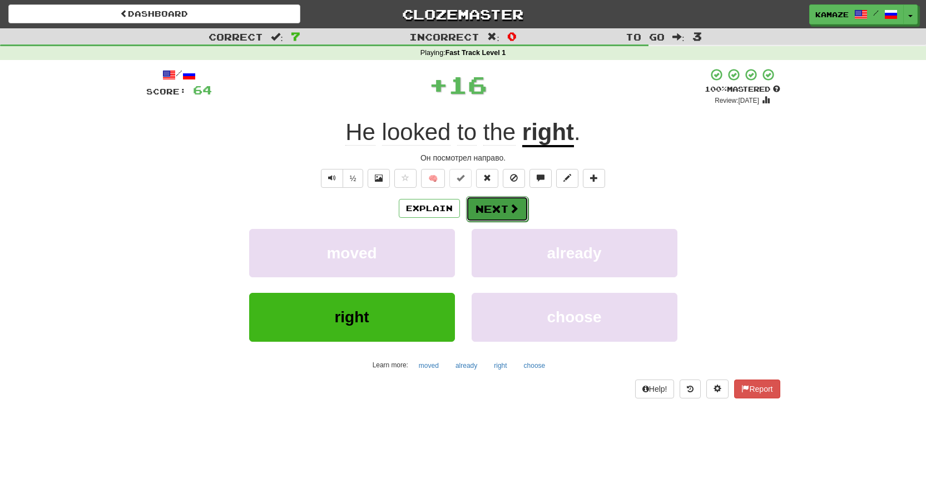
click at [491, 212] on button "Next" at bounding box center [497, 209] width 62 height 26
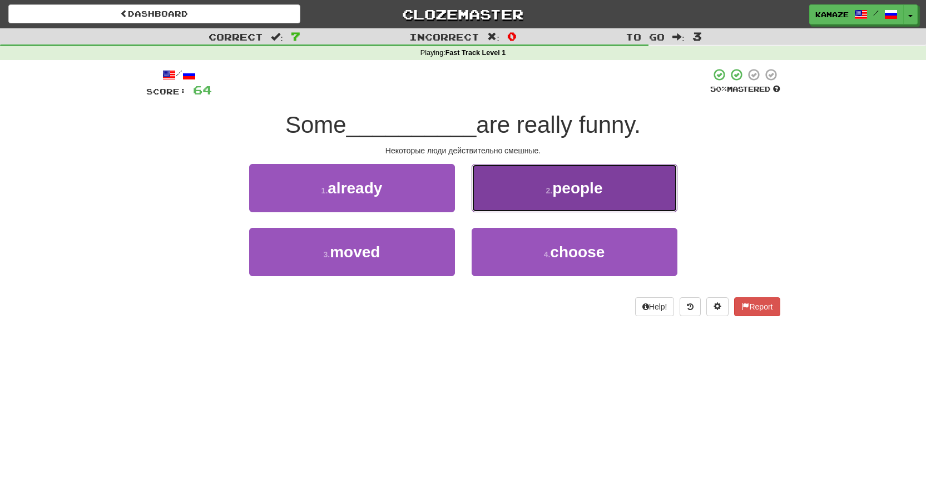
click at [543, 196] on button "2 . people" at bounding box center [575, 188] width 206 height 48
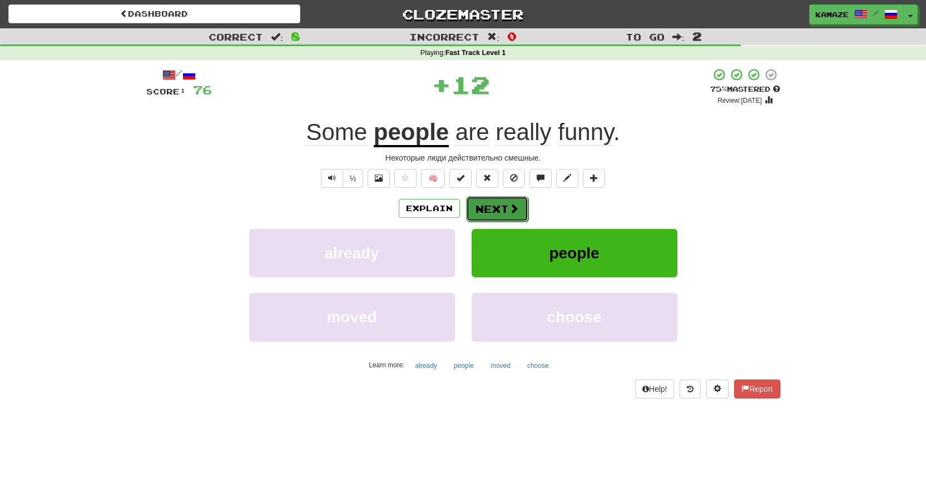
click at [507, 203] on button "Next" at bounding box center [497, 209] width 62 height 26
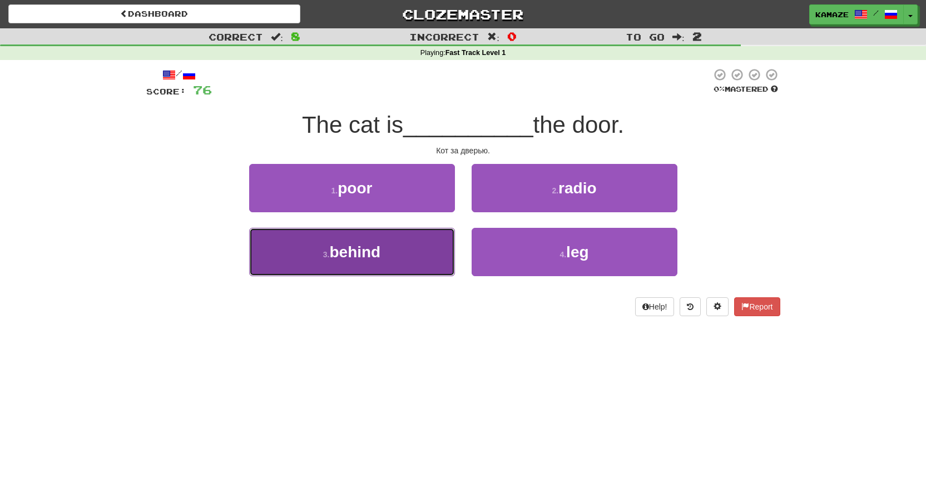
click at [435, 244] on button "3 . behind" at bounding box center [352, 252] width 206 height 48
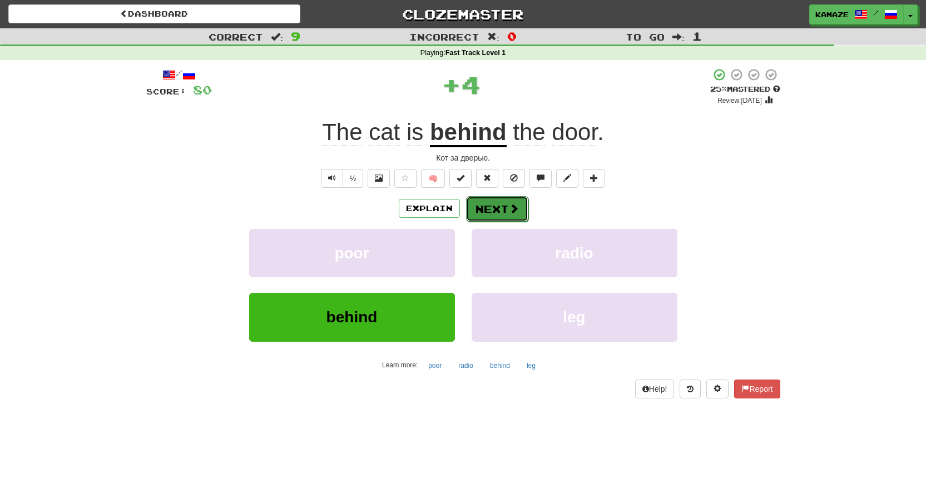
click at [505, 212] on button "Next" at bounding box center [497, 209] width 62 height 26
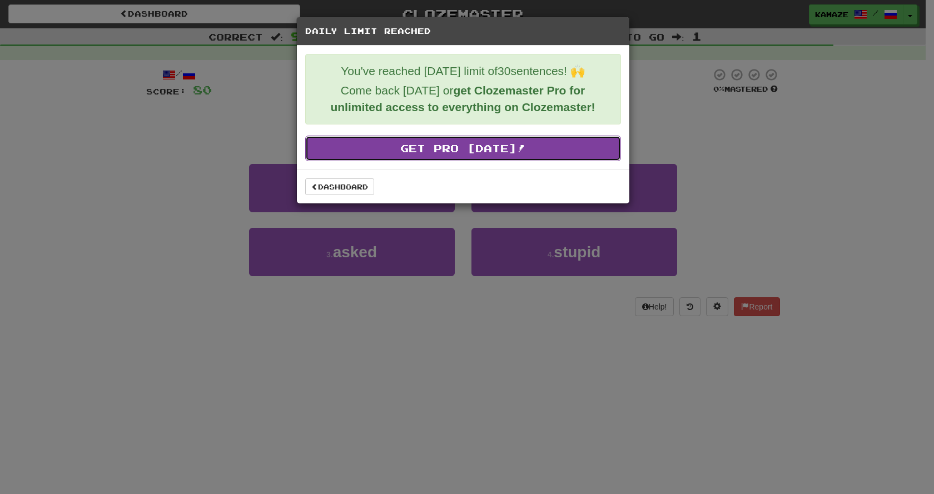
click at [481, 157] on link "Get Pro [DATE]!" at bounding box center [463, 149] width 316 height 26
